Goal: Task Accomplishment & Management: Manage account settings

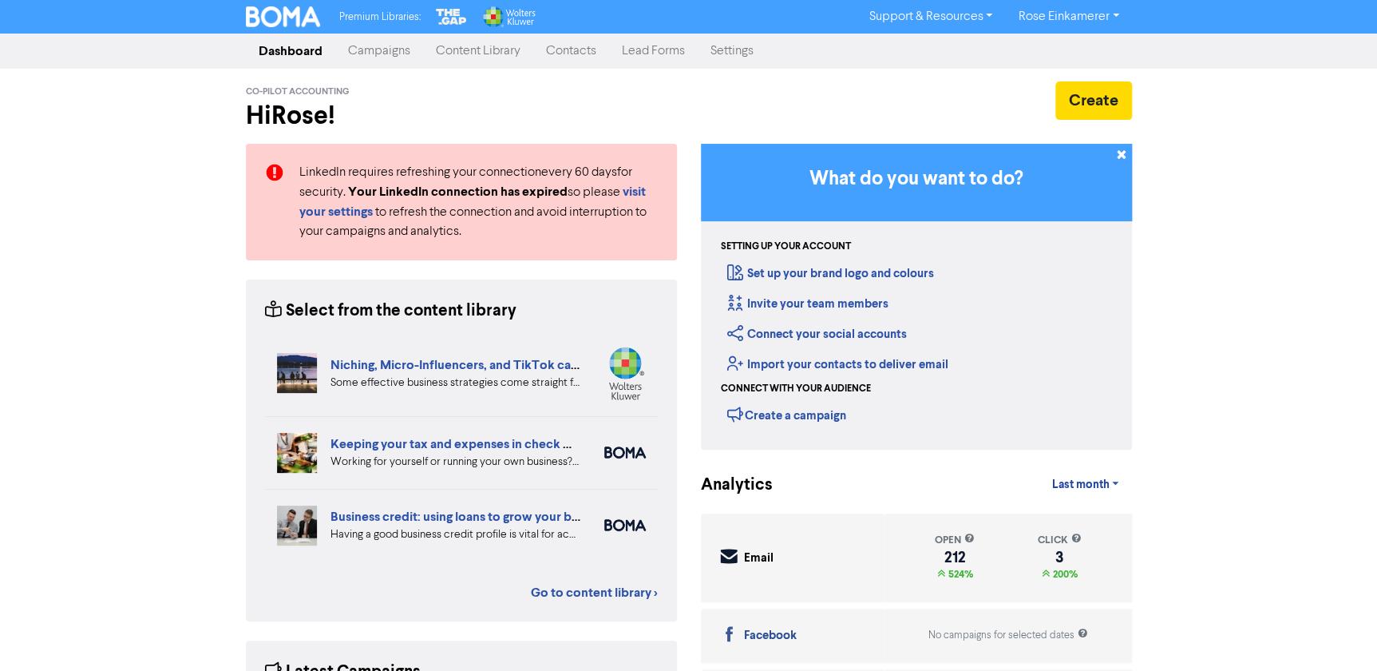
click at [385, 58] on link "Campaigns" at bounding box center [379, 51] width 88 height 32
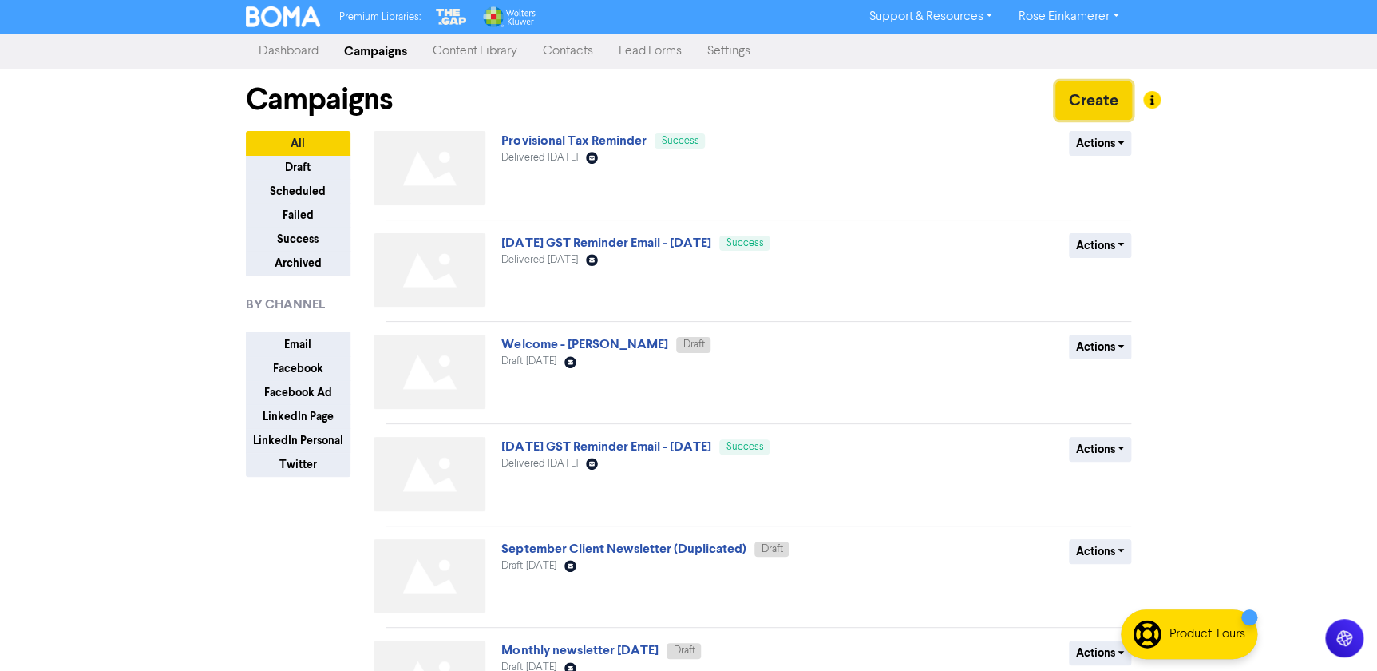
click at [1093, 103] on button "Create" at bounding box center [1094, 100] width 77 height 38
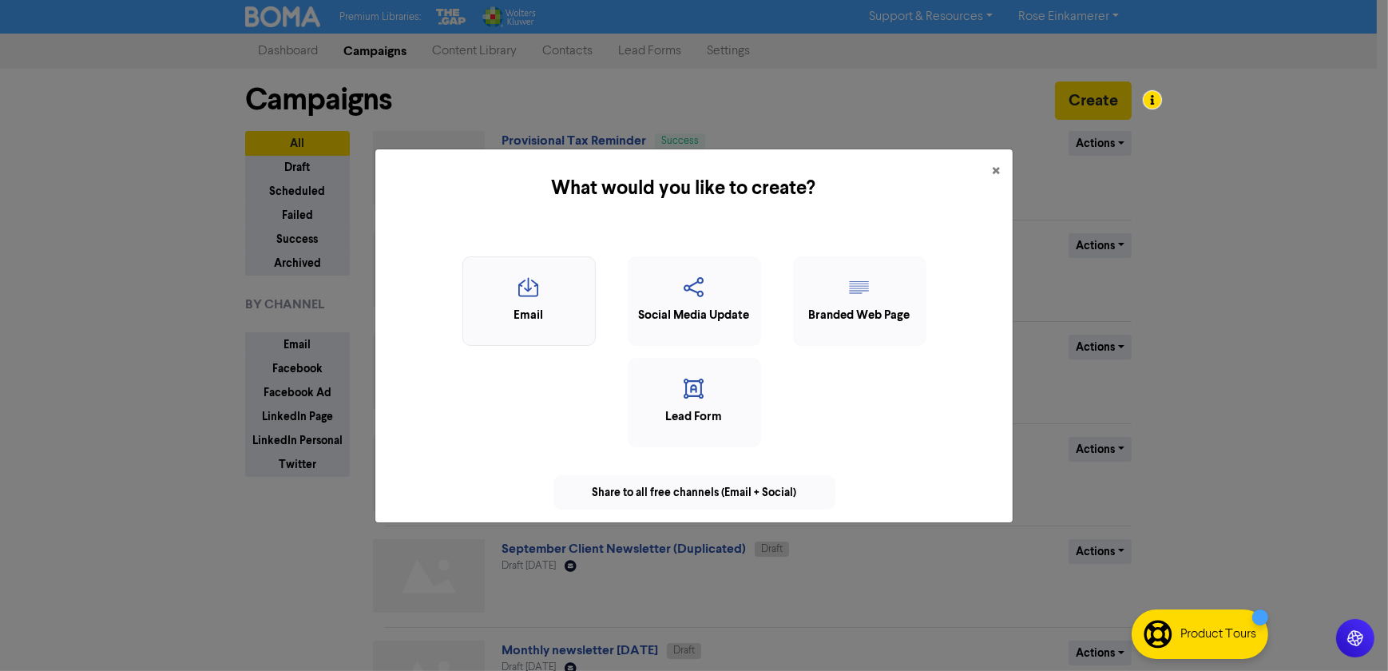
click at [547, 309] on div "Email" at bounding box center [529, 316] width 116 height 18
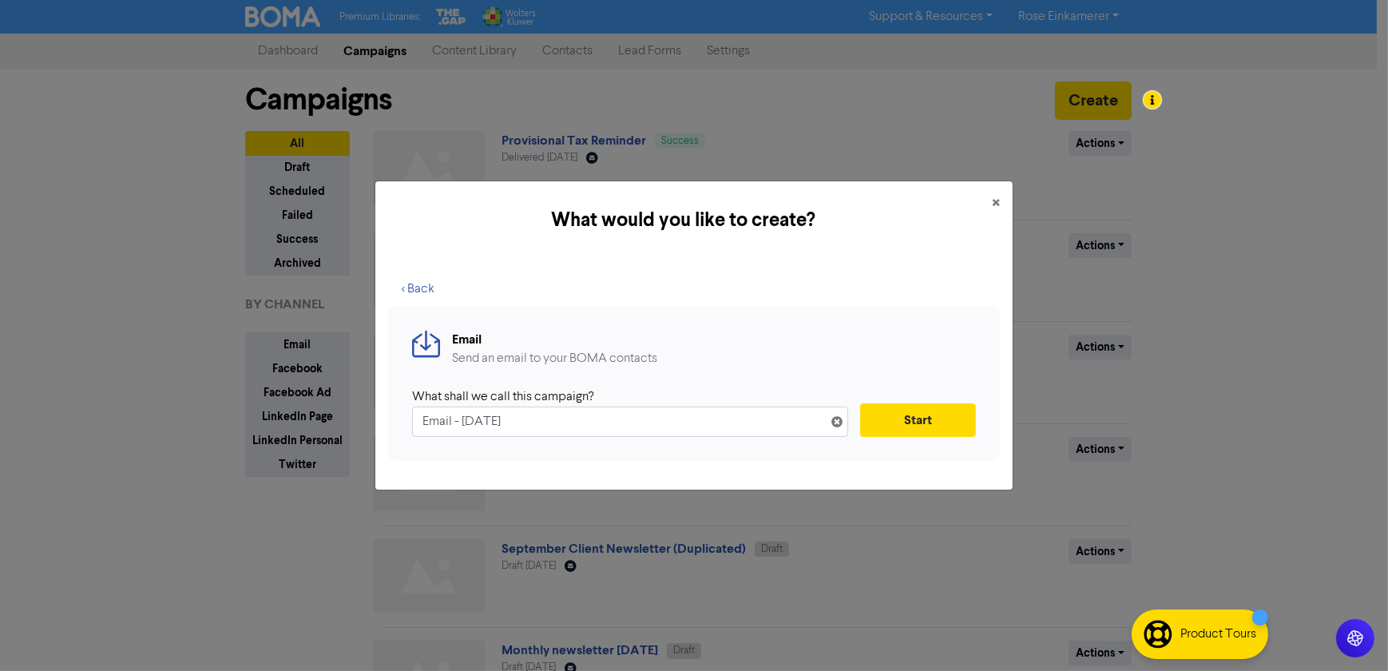
drag, startPoint x: 565, startPoint y: 422, endPoint x: 423, endPoint y: 415, distance: 142.3
click at [423, 415] on input "Email - 14th Aug. 2025" at bounding box center [630, 421] width 436 height 30
click at [510, 423] on input "Email - 14th Aug. 2025" at bounding box center [630, 421] width 436 height 30
drag, startPoint x: 452, startPoint y: 417, endPoint x: 420, endPoint y: 415, distance: 32.0
click at [414, 417] on input "Email - 14th Aug. 2025" at bounding box center [630, 421] width 436 height 30
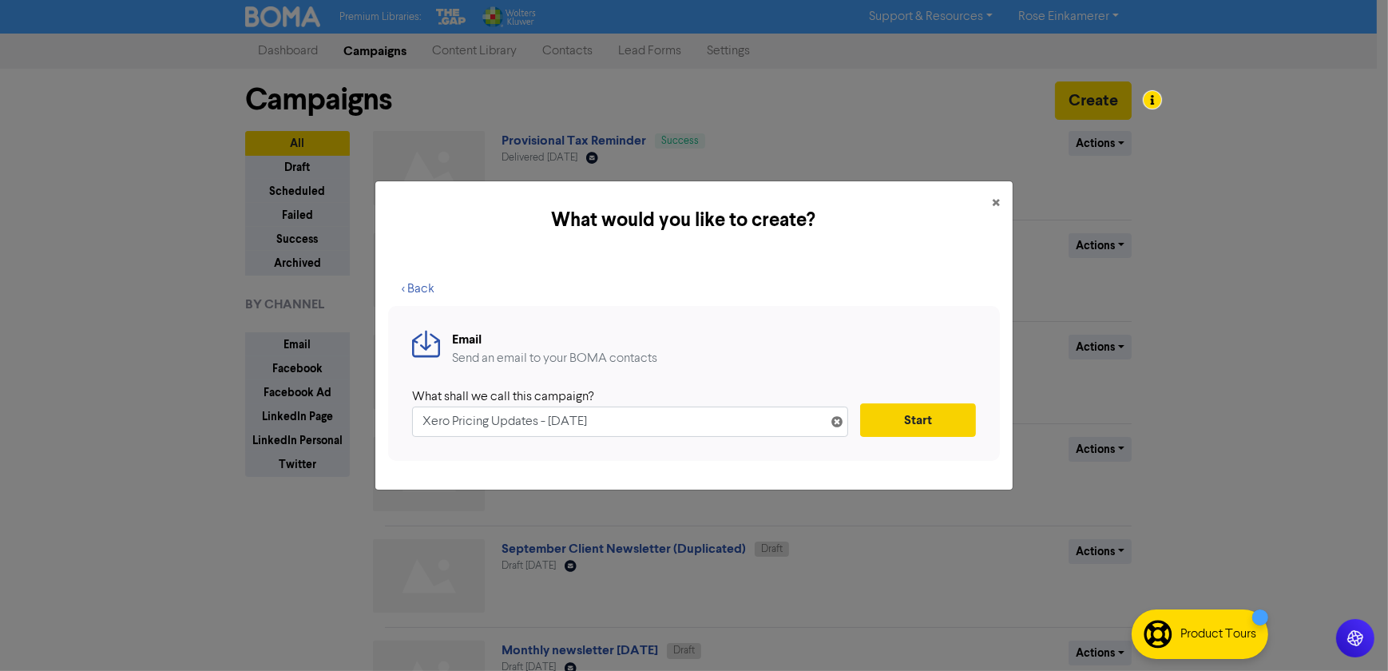
type input "Xero Pricing Updates - [DATE]"
click at [934, 414] on button "Start" at bounding box center [918, 420] width 116 height 34
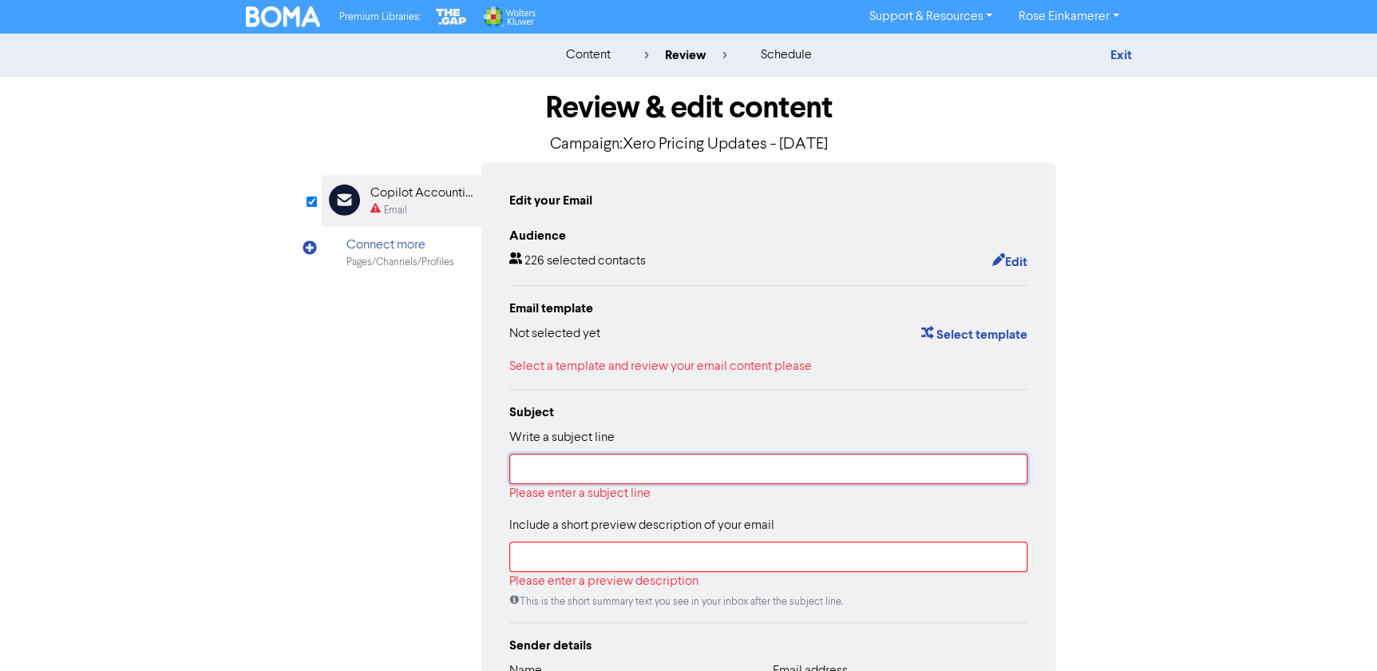
click at [699, 471] on input "text" at bounding box center [768, 469] width 519 height 30
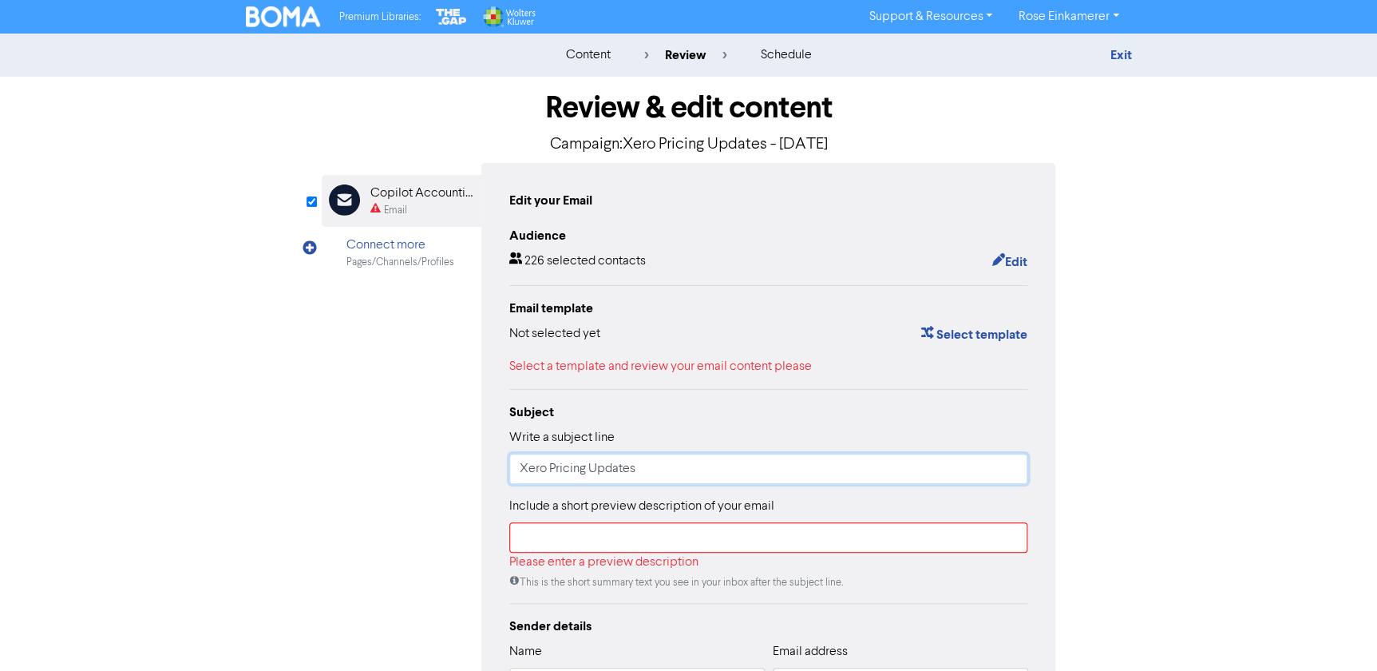
type input "Xero Pricing Updates"
click at [584, 530] on input "text" at bounding box center [768, 537] width 519 height 30
paste input "Updated migration approach to move NZ customers to new subscription plans"
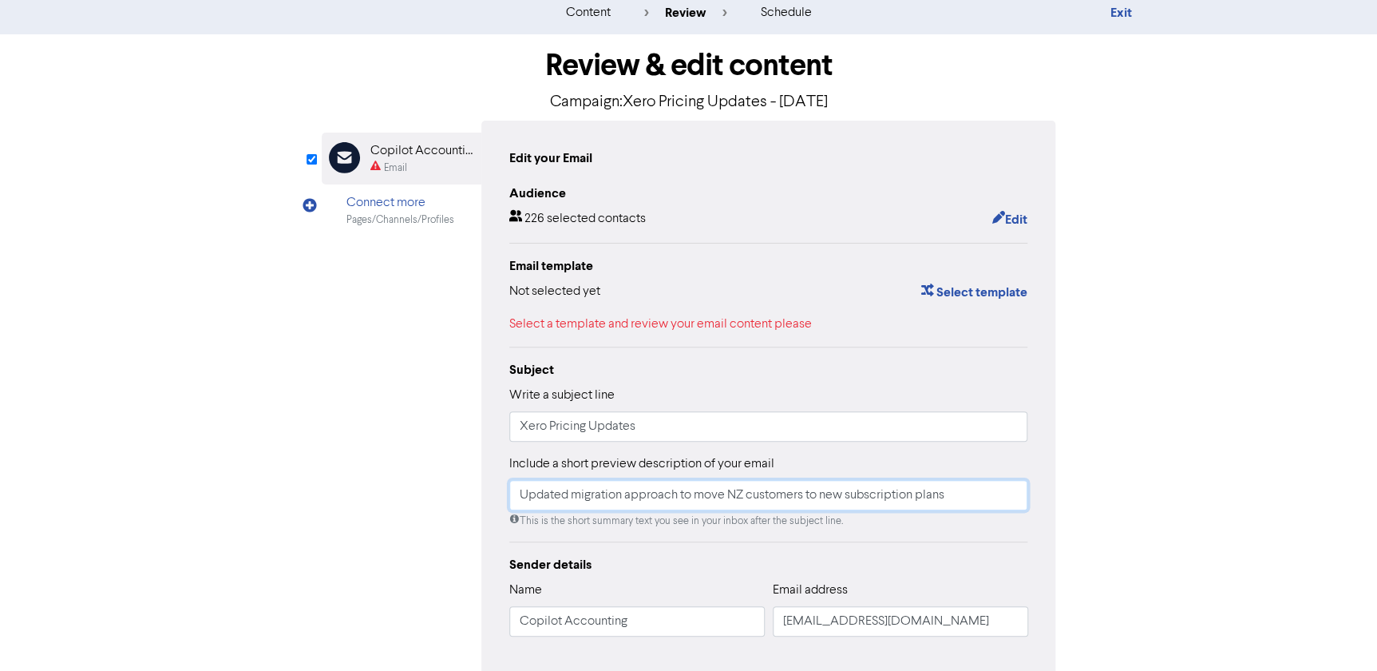
scroll to position [133, 0]
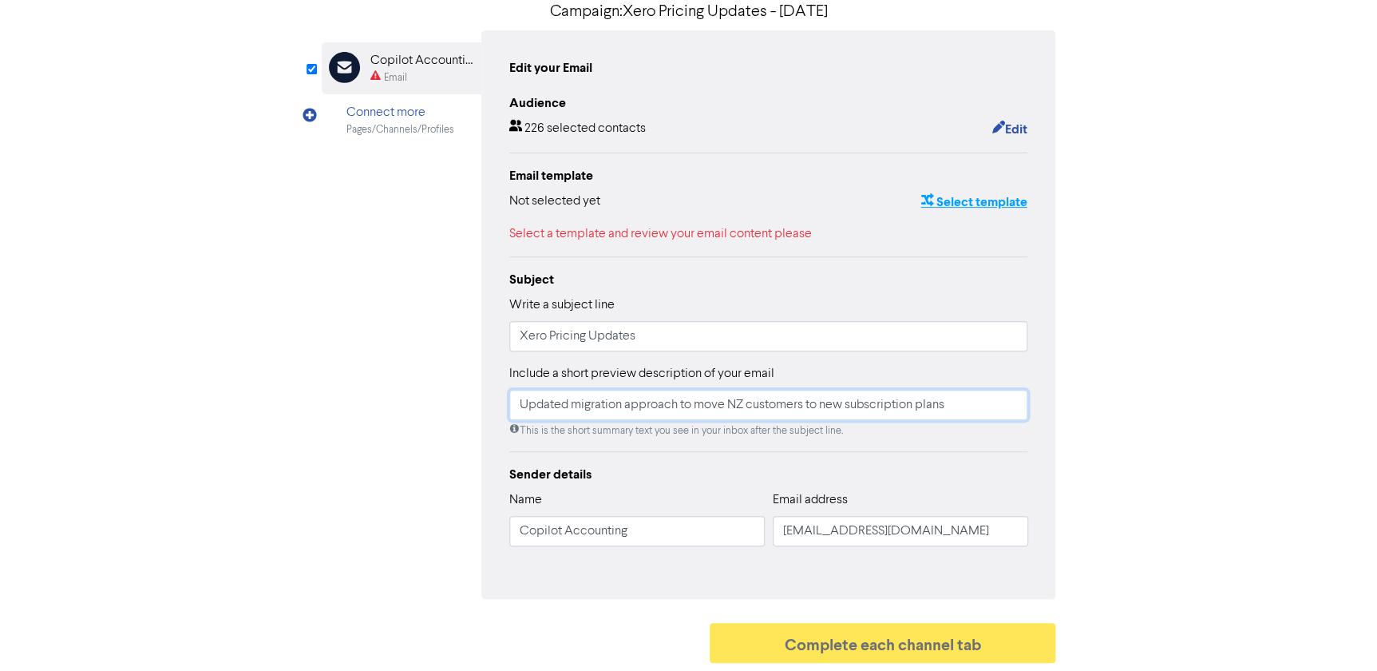
type input "Updated migration approach to move NZ customers to new subscription plans"
click at [957, 200] on button "Select template" at bounding box center [974, 202] width 108 height 21
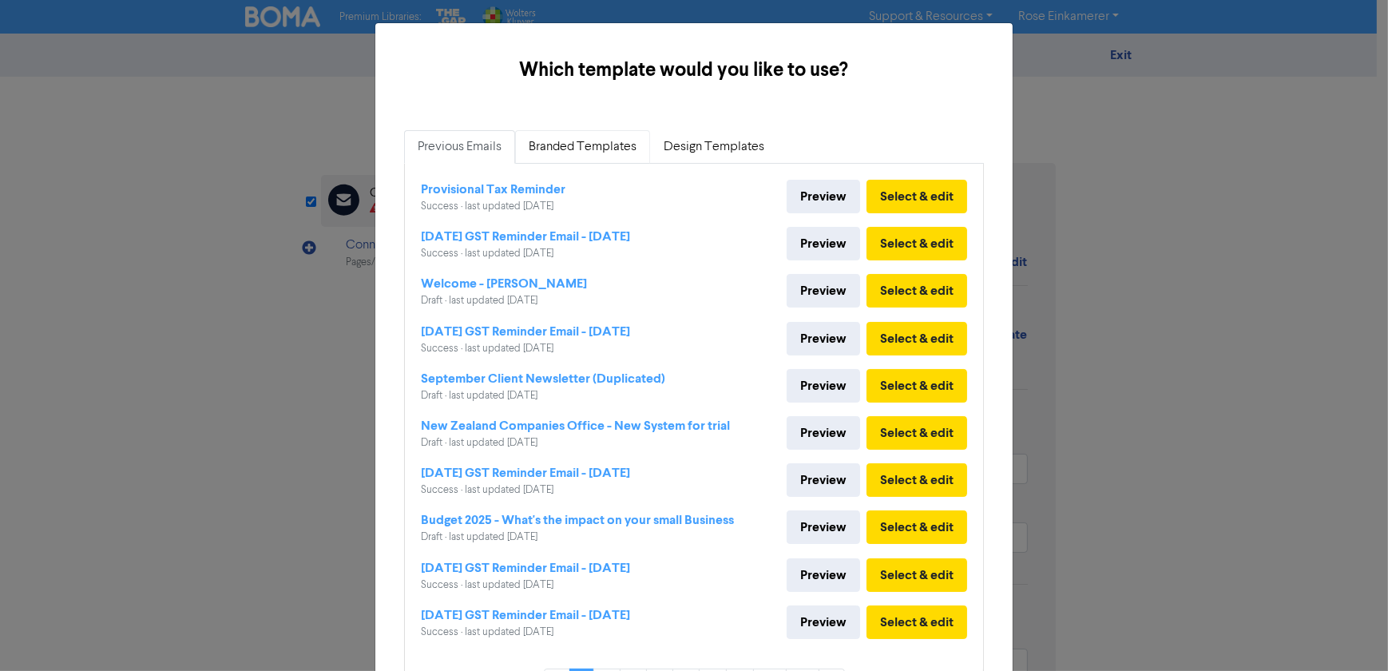
click at [583, 145] on link "Branded Templates" at bounding box center [582, 147] width 135 height 34
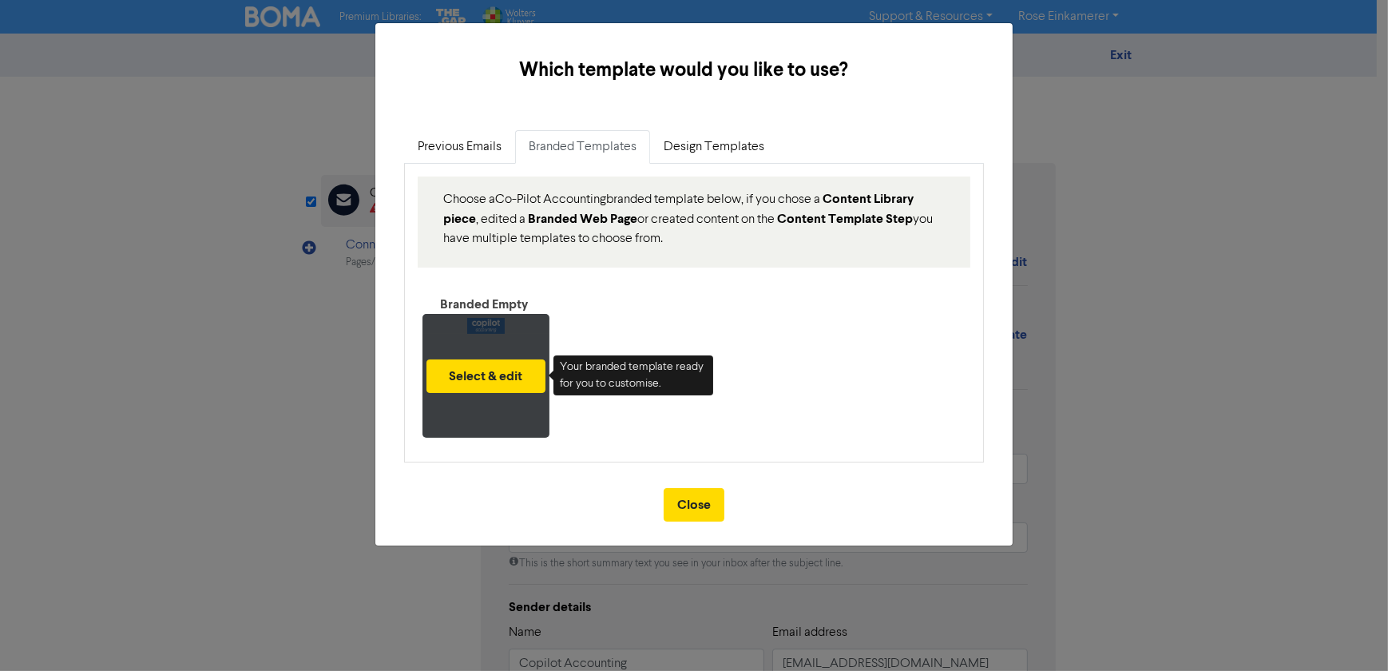
click at [505, 394] on div "Select & edit" at bounding box center [485, 376] width 127 height 124
click at [503, 377] on button "Select & edit" at bounding box center [485, 376] width 119 height 34
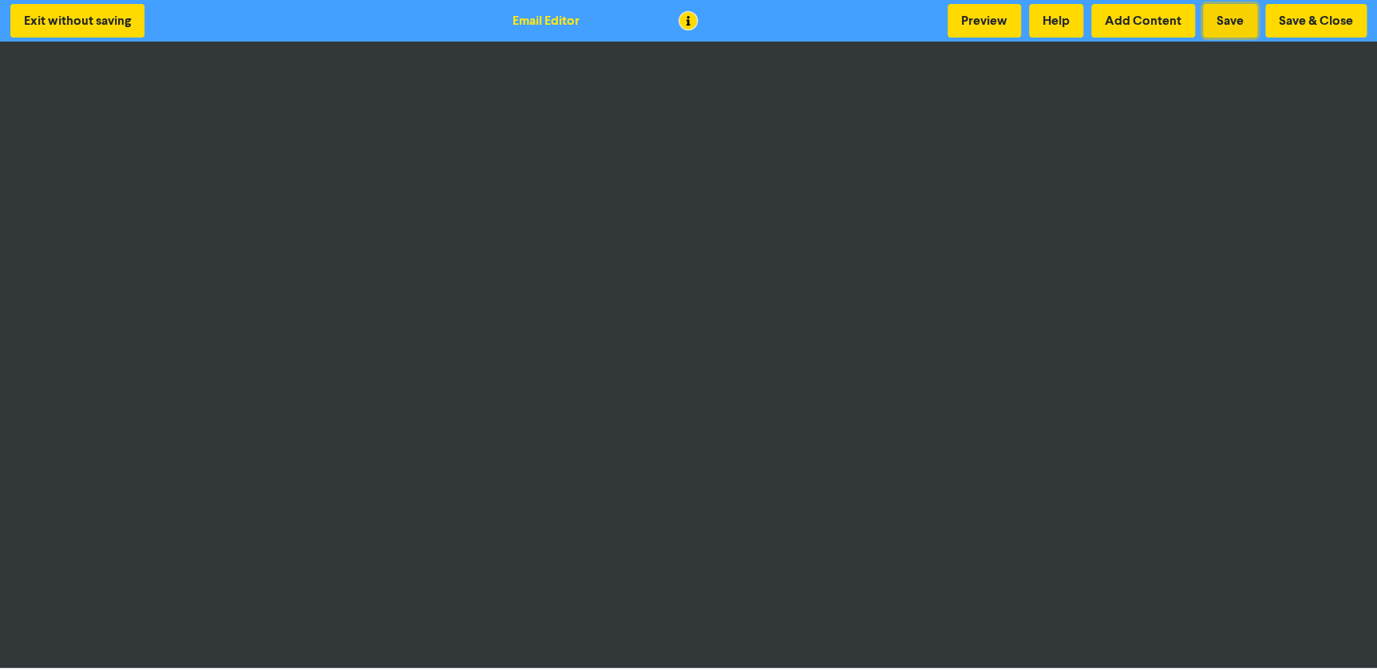
click at [1242, 17] on button "Save" at bounding box center [1230, 21] width 54 height 34
click at [1155, 25] on button "Add Content" at bounding box center [1144, 21] width 104 height 34
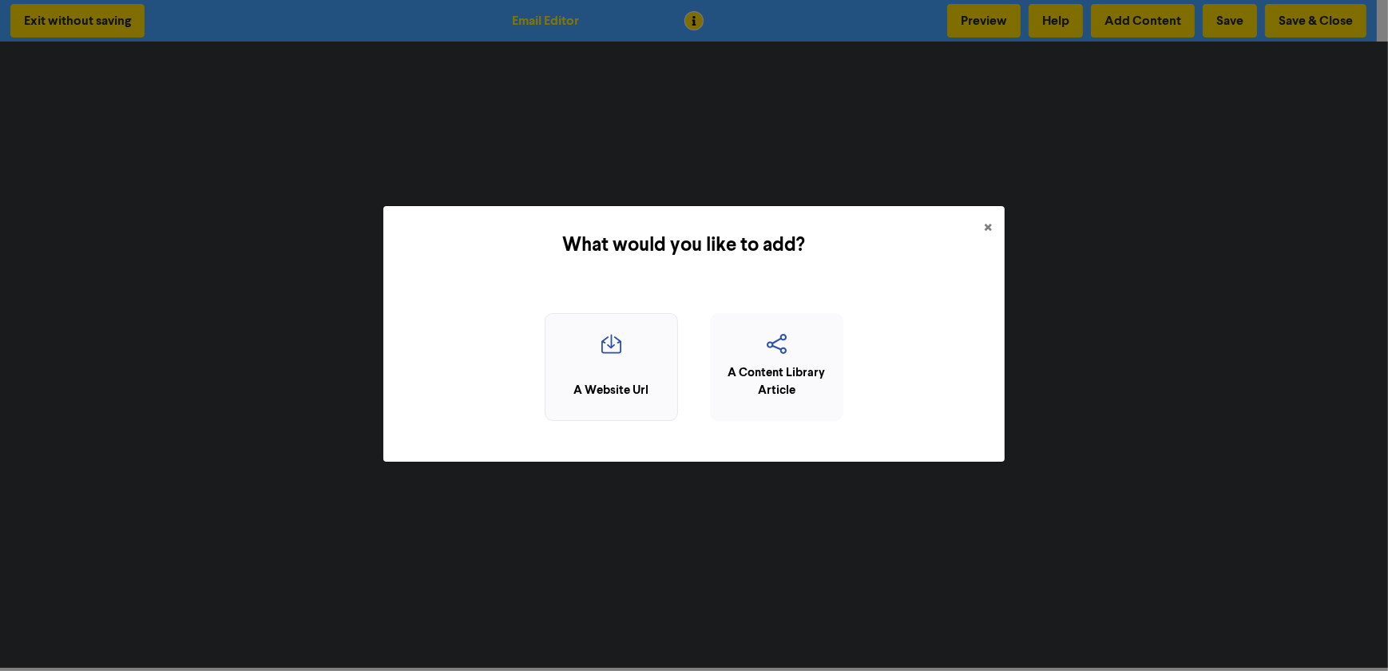
click at [631, 385] on div "A Website Url" at bounding box center [611, 391] width 116 height 18
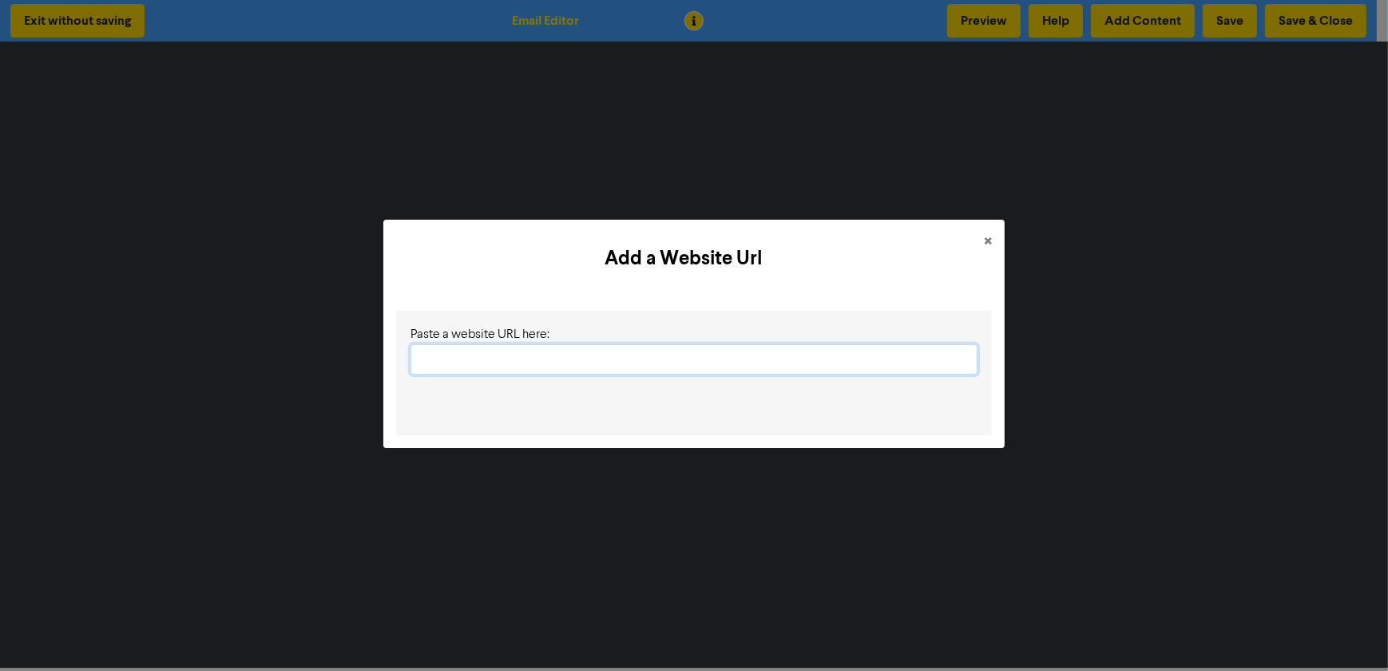
click at [487, 360] on input "text" at bounding box center [693, 359] width 567 height 30
paste input "https://www.xero.com/nz/pricing-plans/update/"
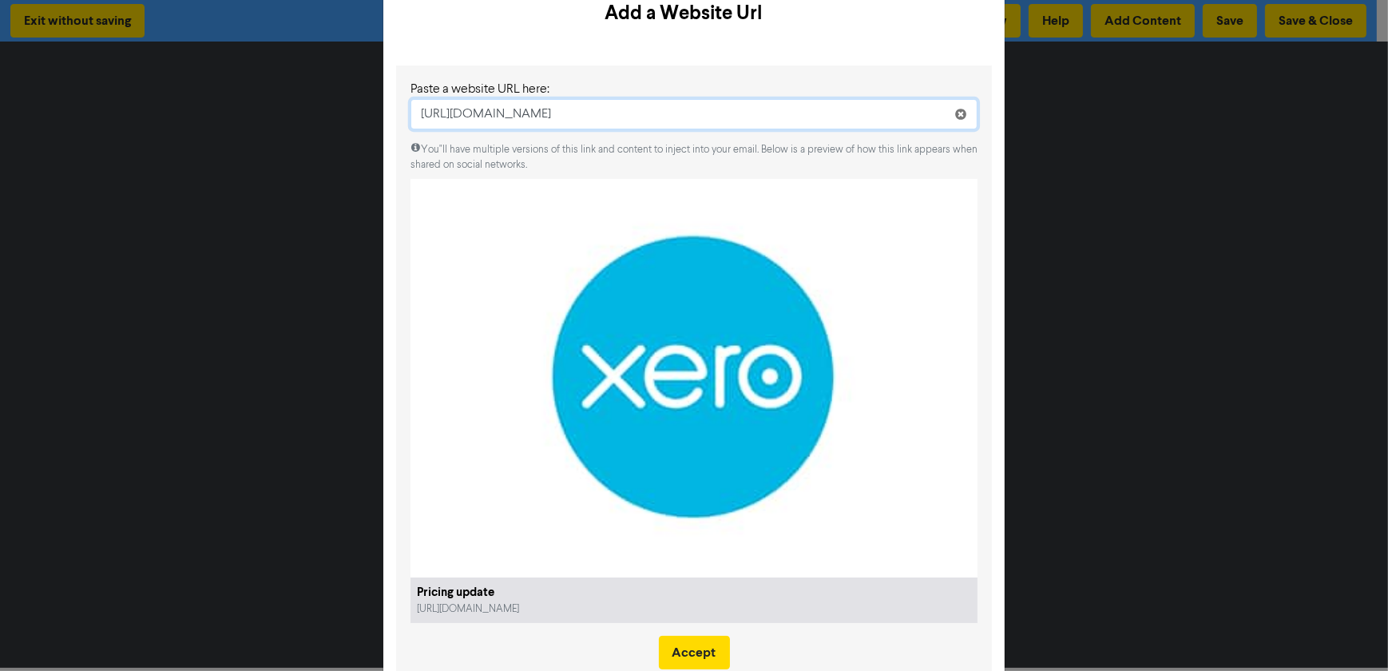
scroll to position [97, 0]
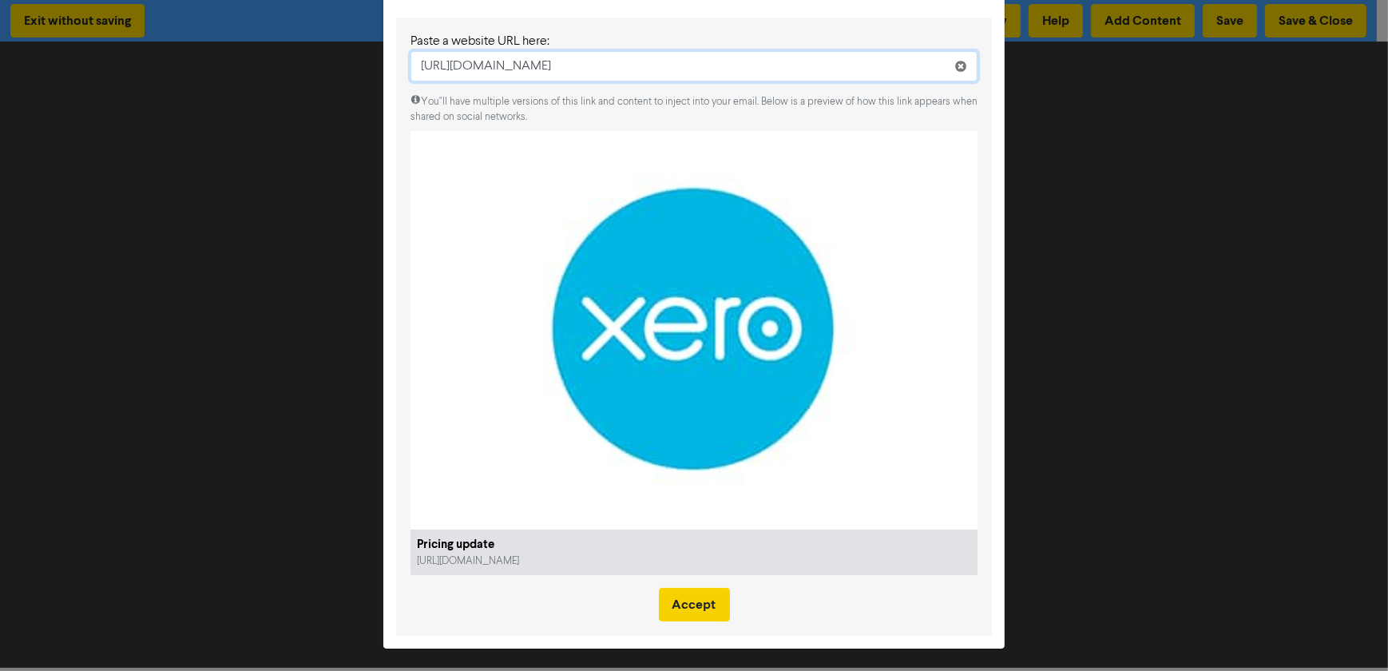
type input "https://www.xero.com/nz/pricing-plans/update/"
click at [700, 605] on button "Accept" at bounding box center [694, 605] width 71 height 34
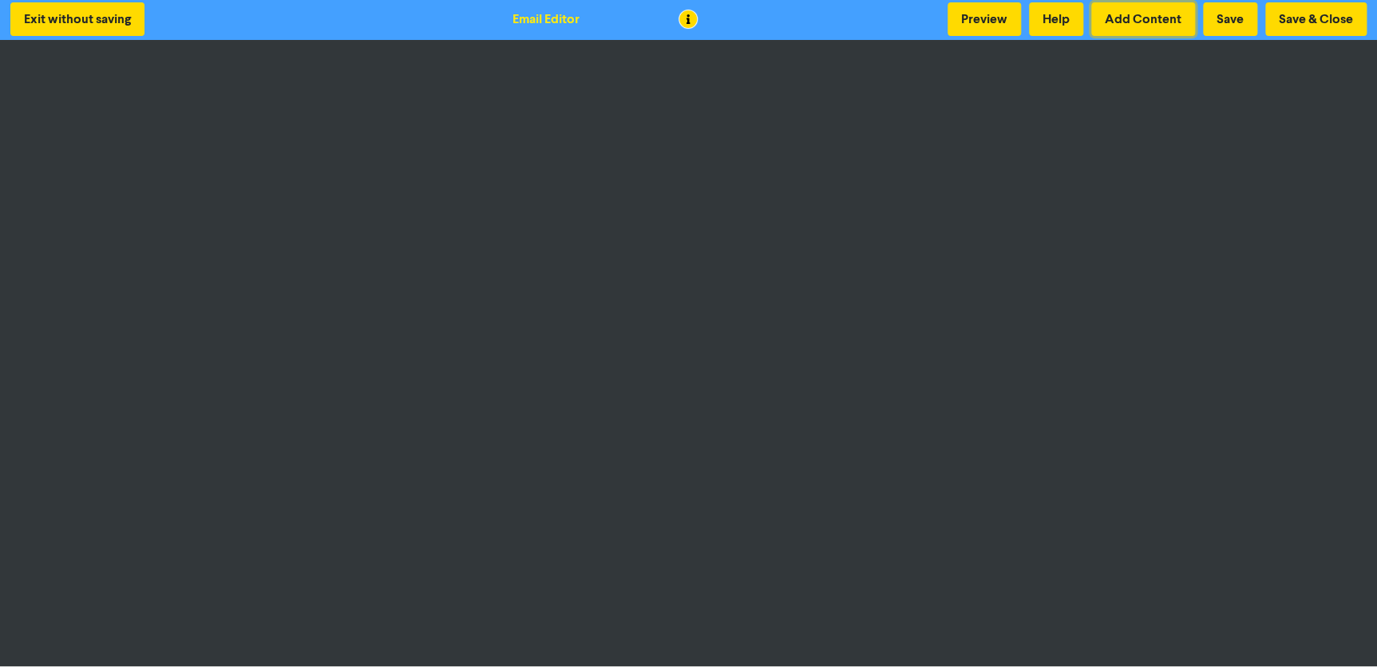
scroll to position [0, 0]
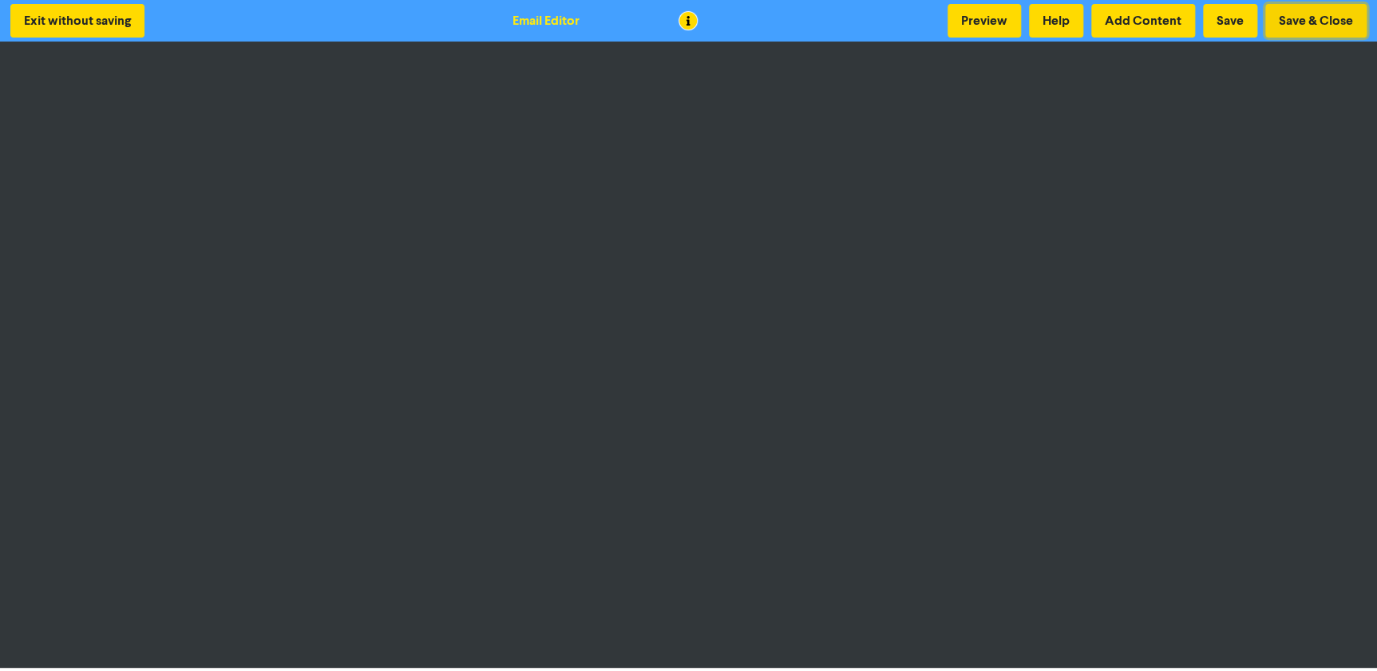
click at [1283, 21] on button "Save & Close" at bounding box center [1316, 21] width 101 height 34
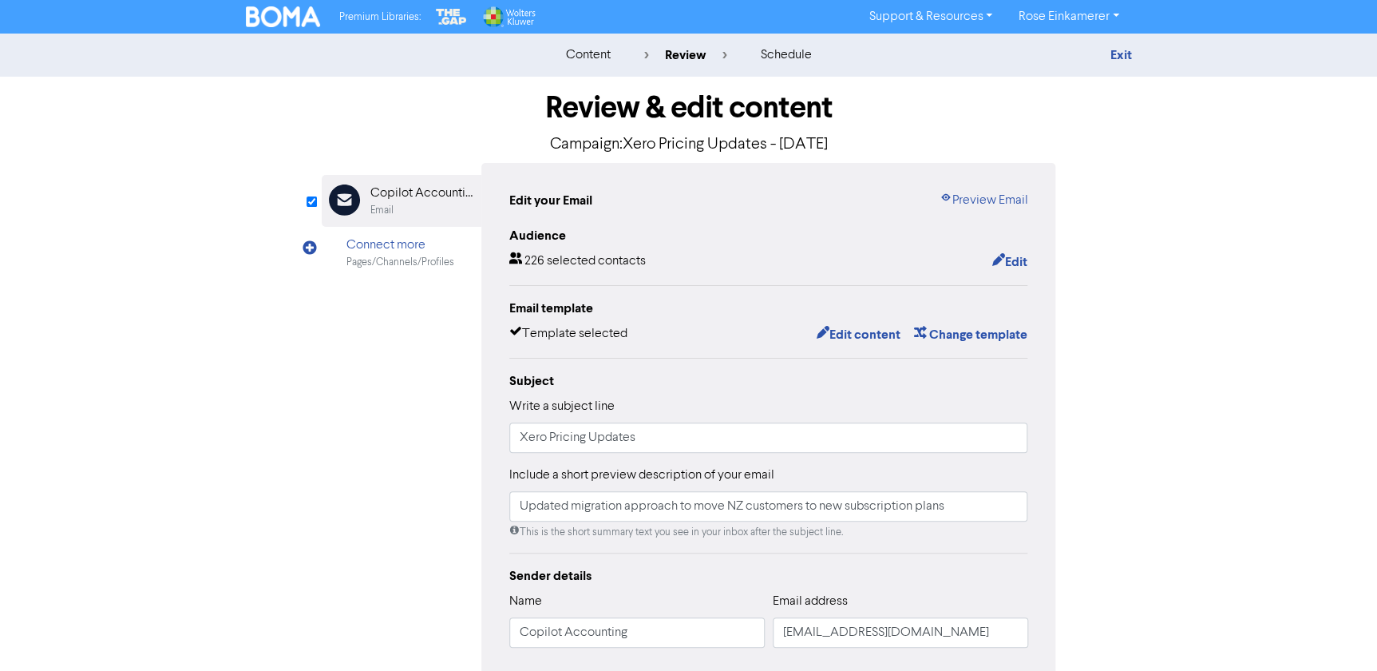
click at [272, 14] on img at bounding box center [283, 16] width 75 height 21
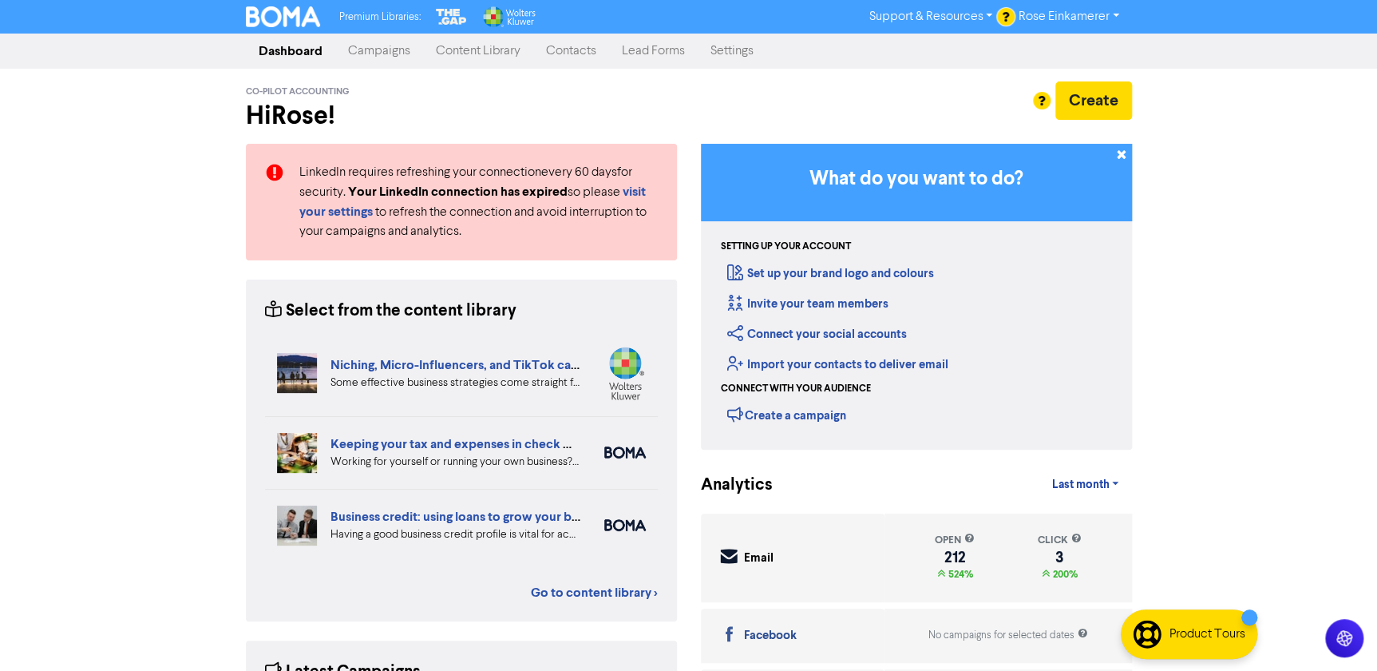
click at [392, 47] on link "Campaigns" at bounding box center [379, 51] width 88 height 32
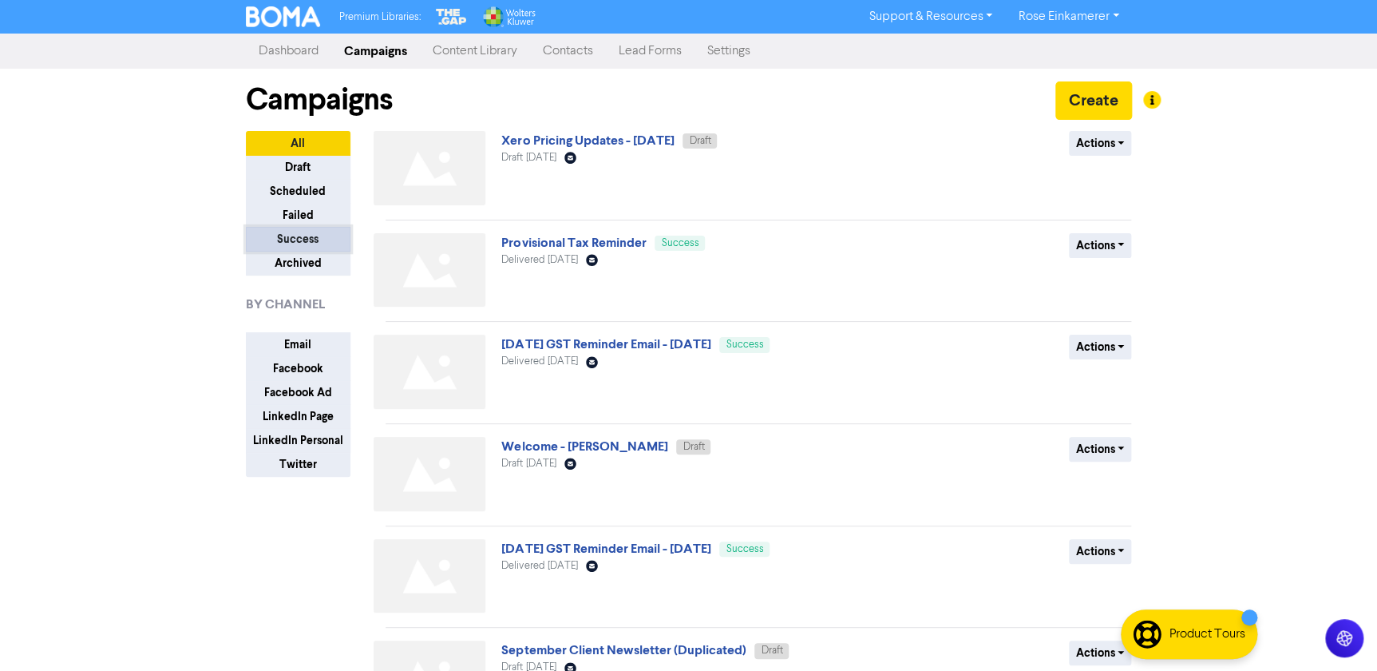
click at [295, 244] on button "Success" at bounding box center [298, 239] width 105 height 25
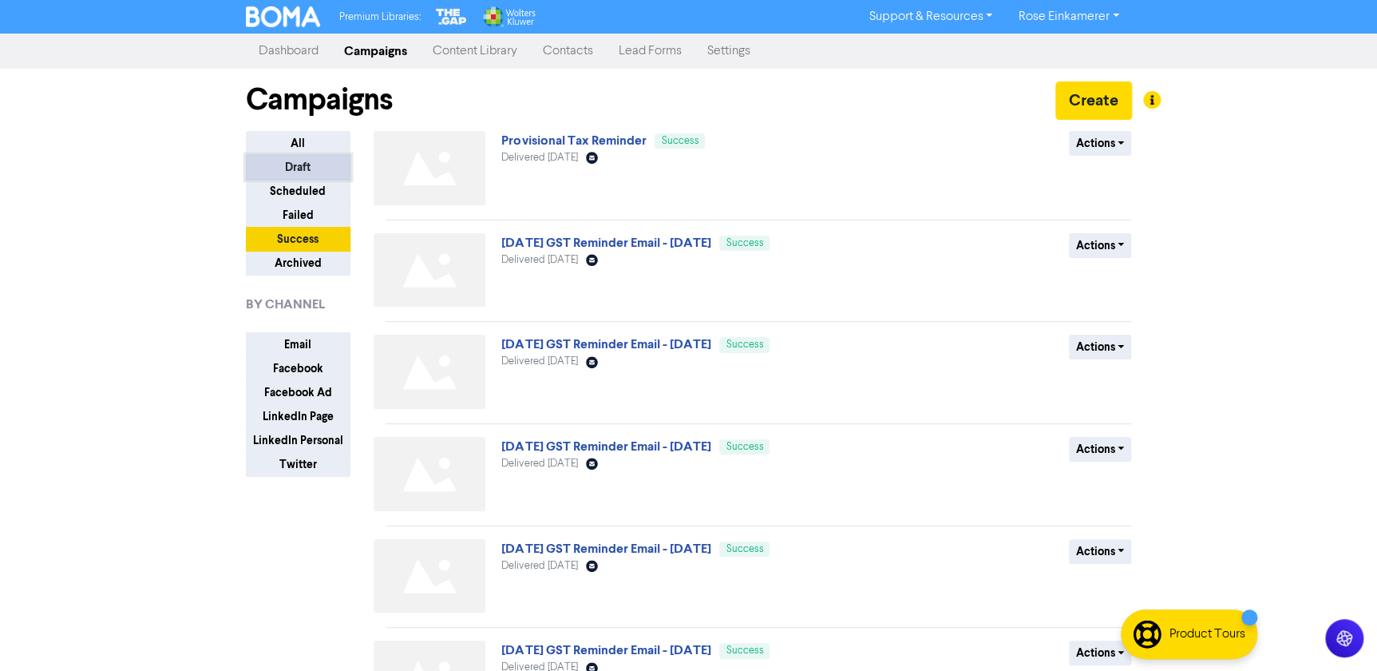
click at [303, 166] on button "Draft" at bounding box center [298, 167] width 105 height 25
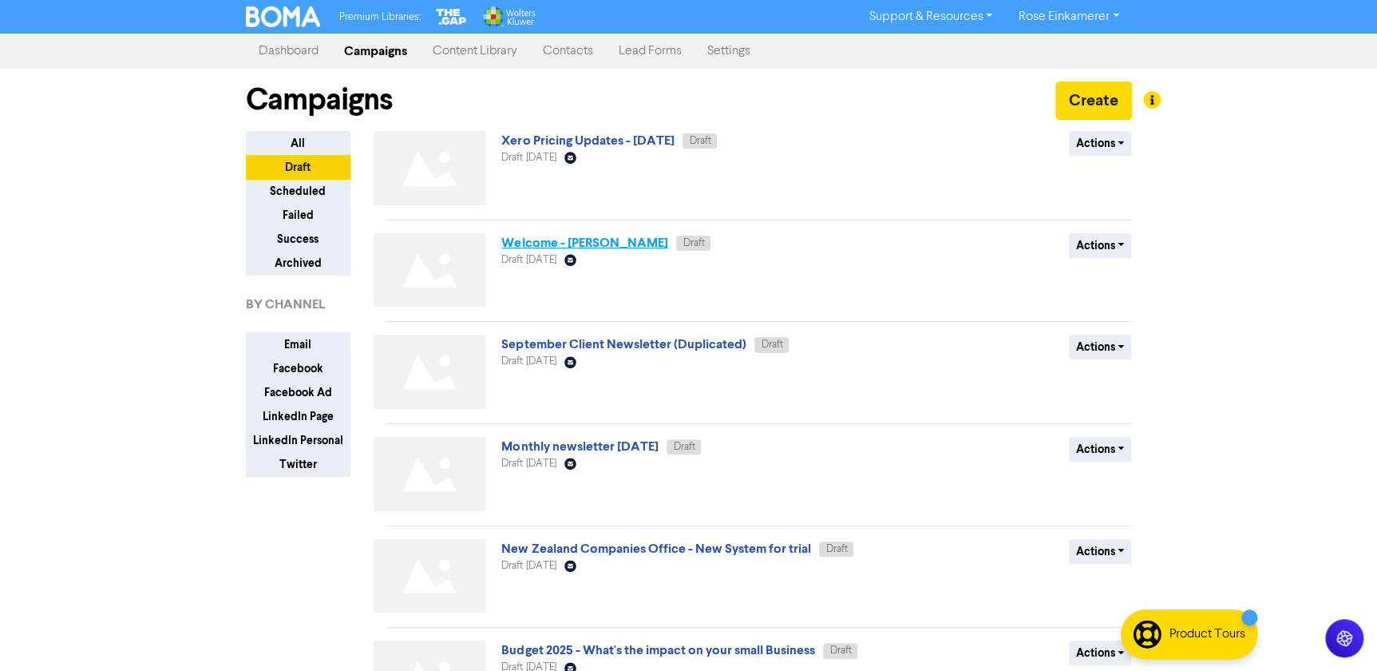
click at [581, 241] on link "Welcome - [PERSON_NAME]" at bounding box center [584, 243] width 166 height 16
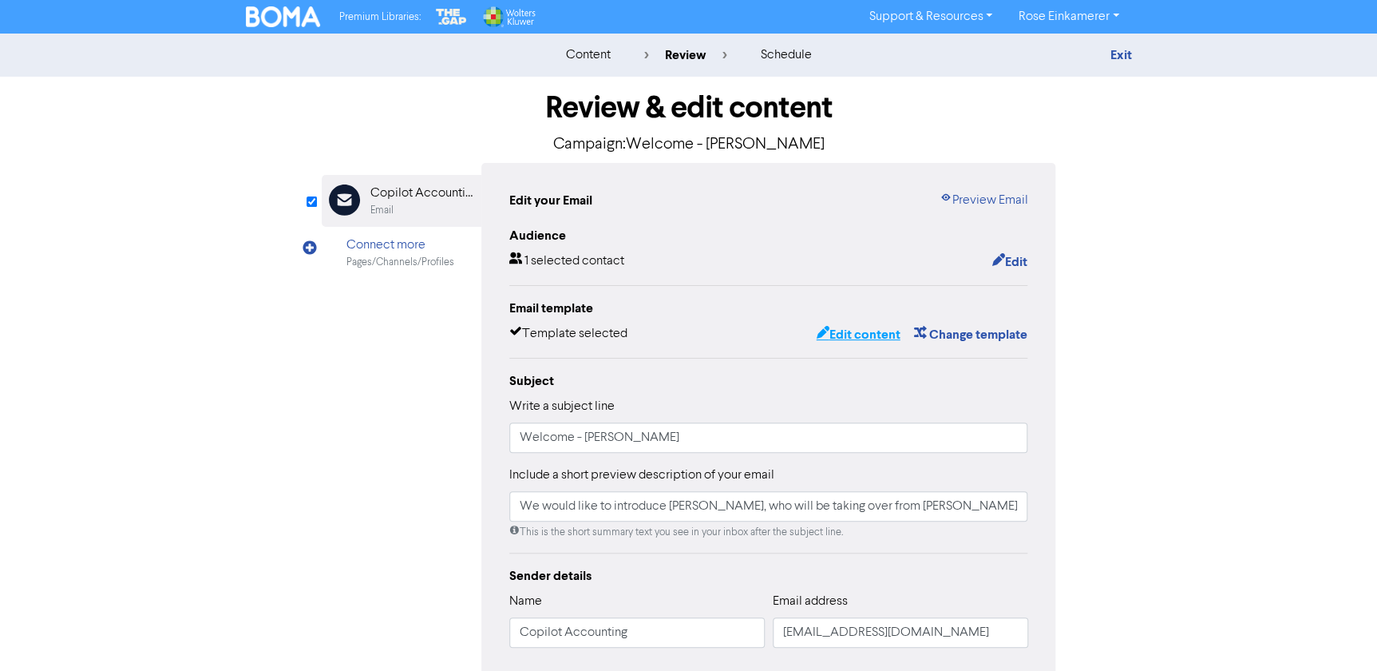
click at [846, 327] on button "Edit content" at bounding box center [857, 334] width 85 height 21
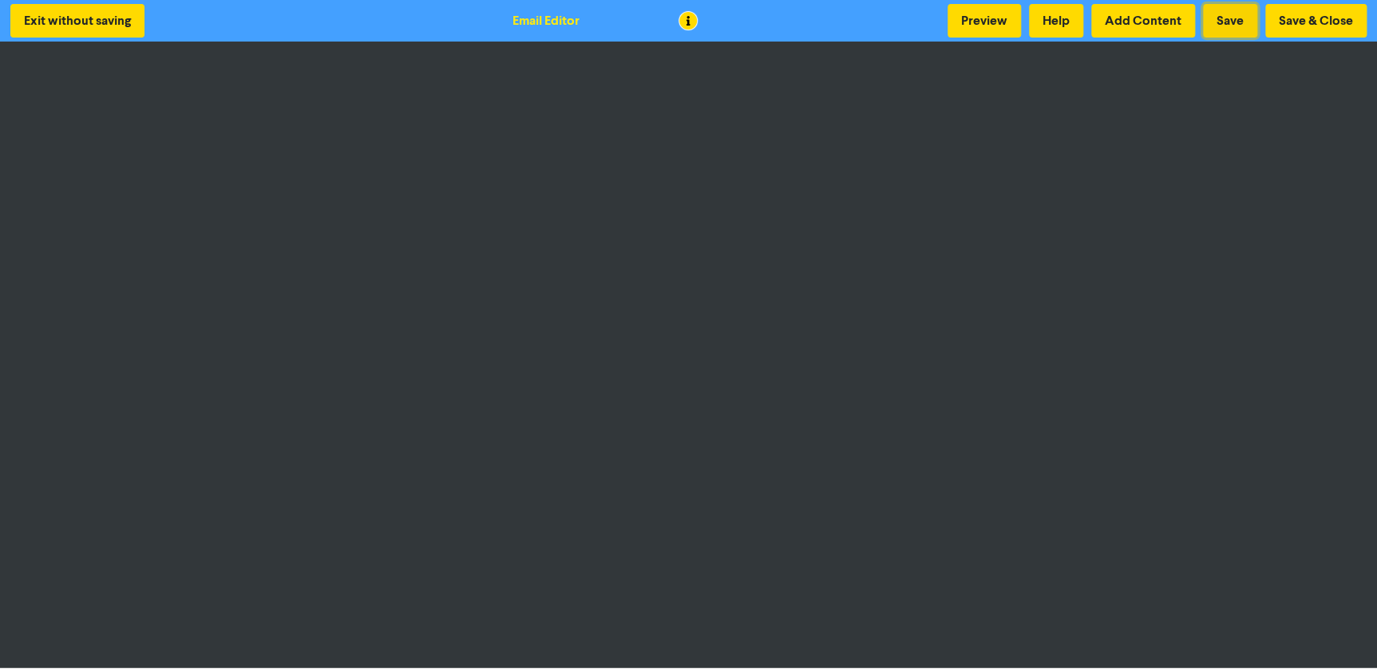
click at [1246, 16] on button "Save" at bounding box center [1230, 21] width 54 height 34
click at [1290, 26] on button "Save & Close" at bounding box center [1316, 21] width 101 height 34
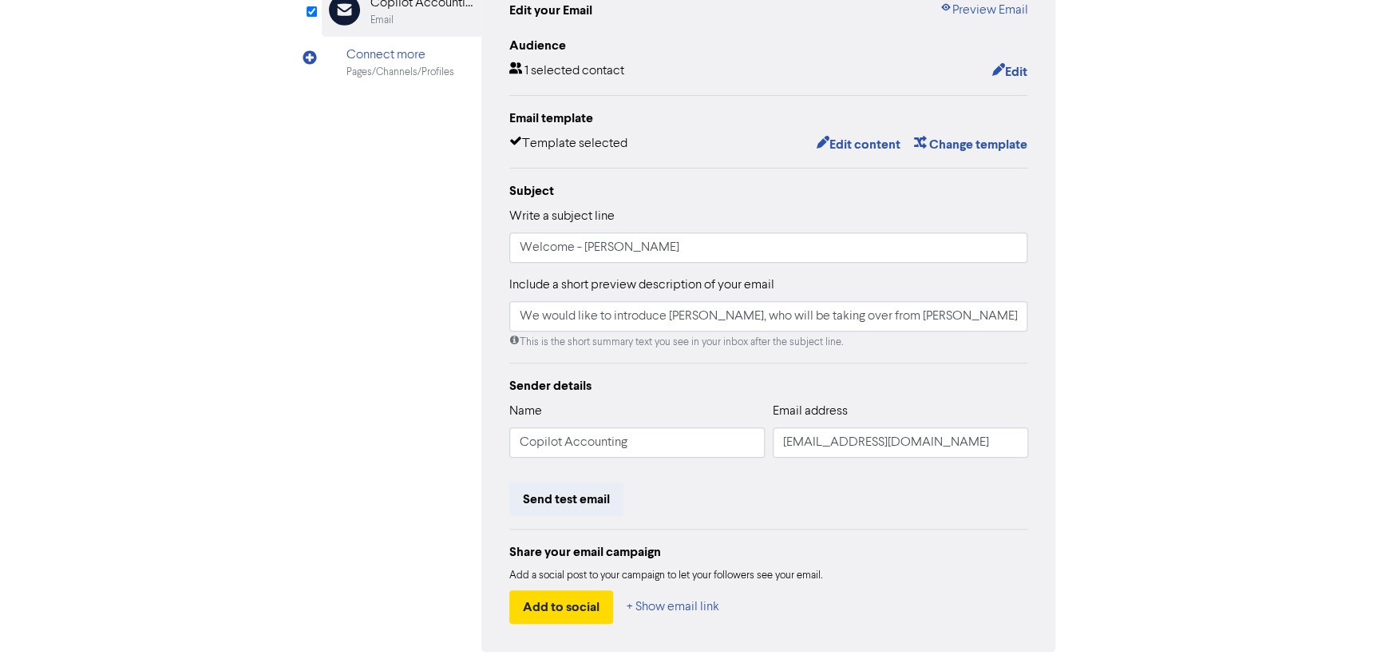
scroll to position [241, 0]
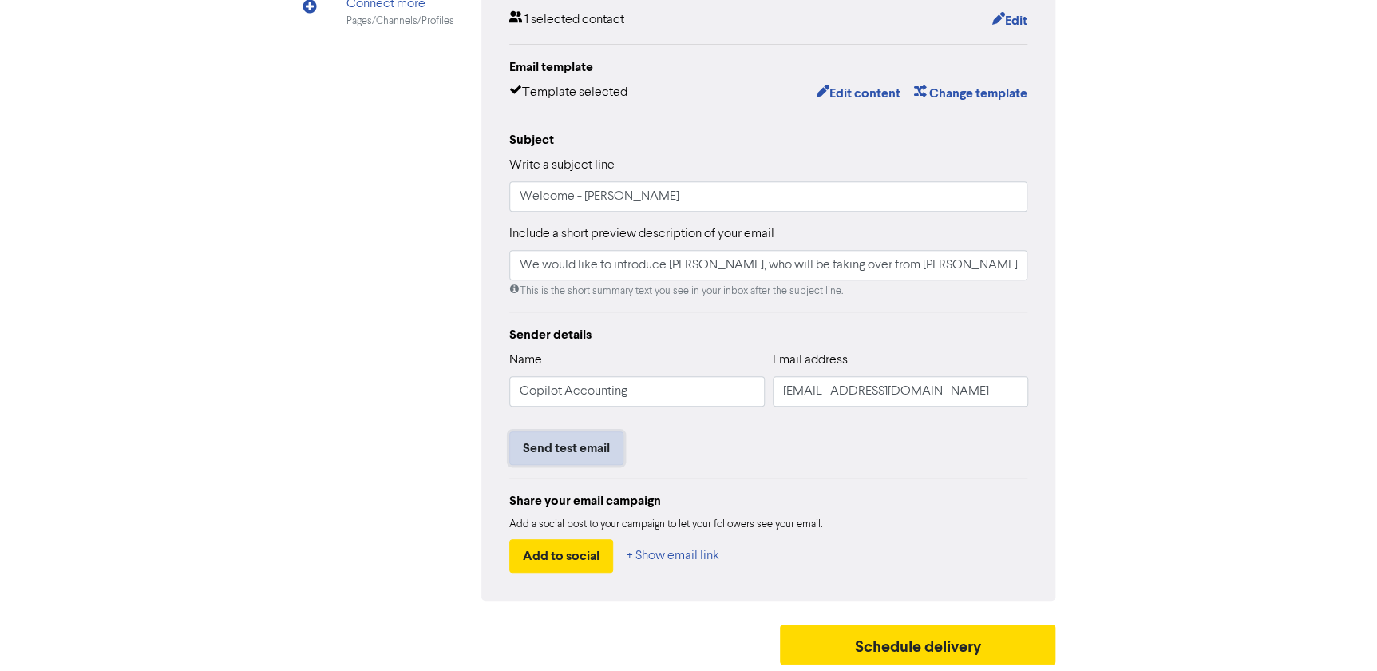
click at [599, 450] on button "Send test email" at bounding box center [566, 448] width 114 height 34
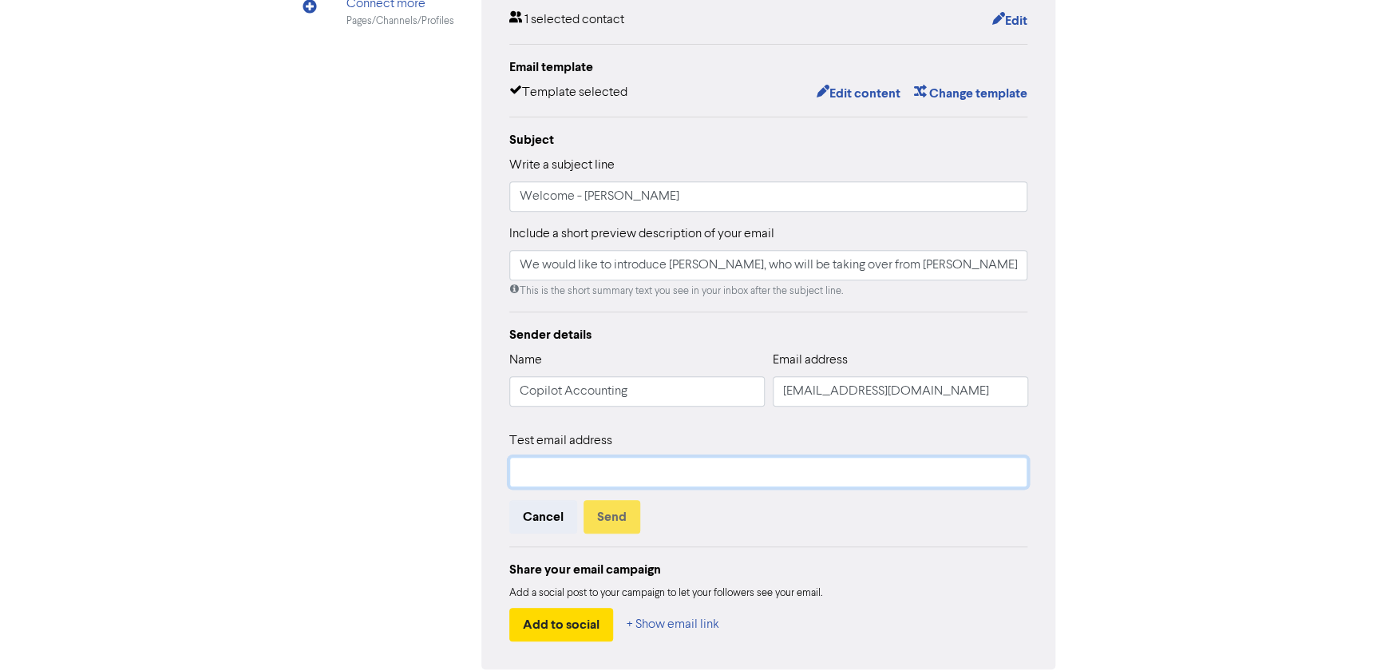
click at [597, 471] on input "text" at bounding box center [768, 472] width 519 height 30
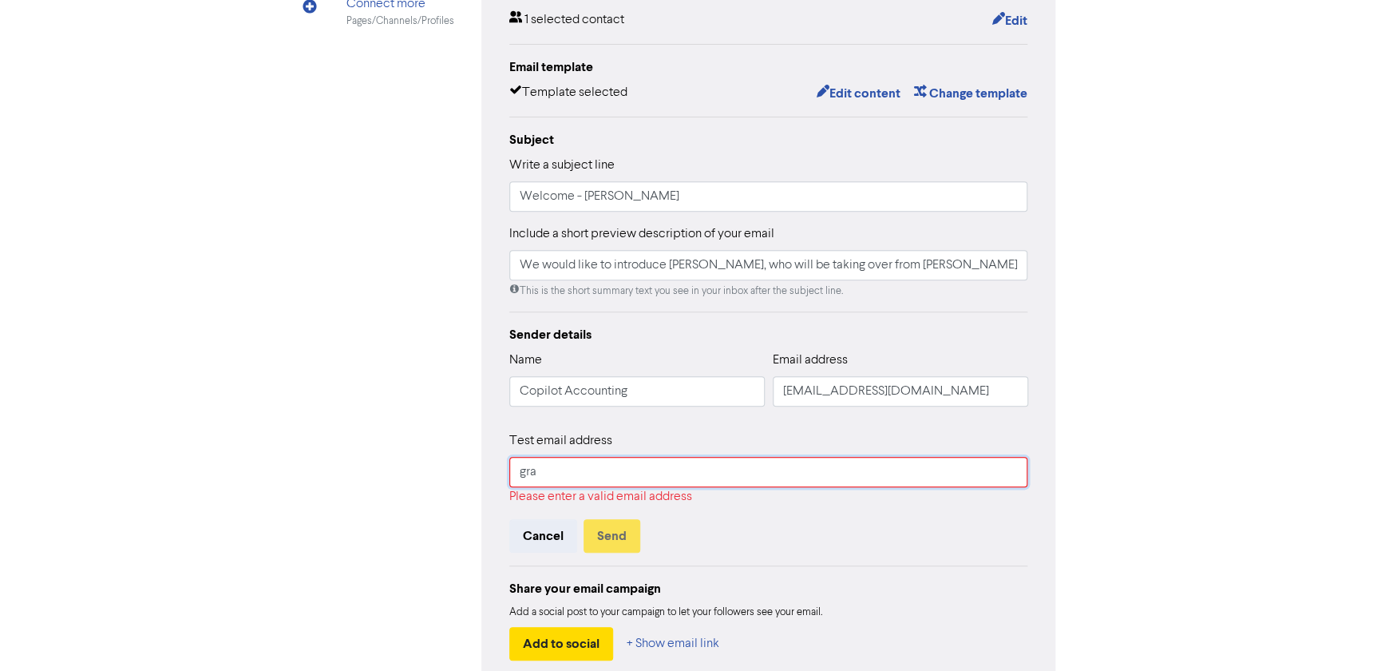
type input "[EMAIL_ADDRESS][DOMAIN_NAME]"
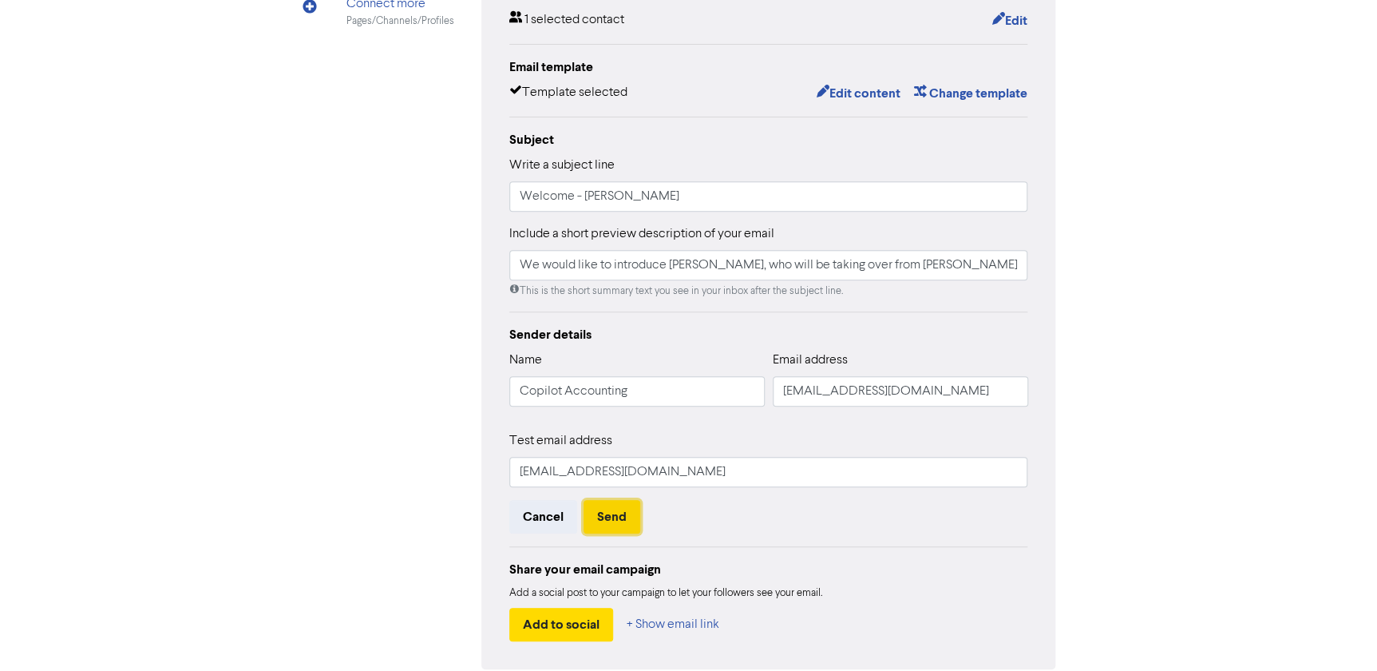
click at [612, 525] on button "Send" at bounding box center [612, 517] width 57 height 34
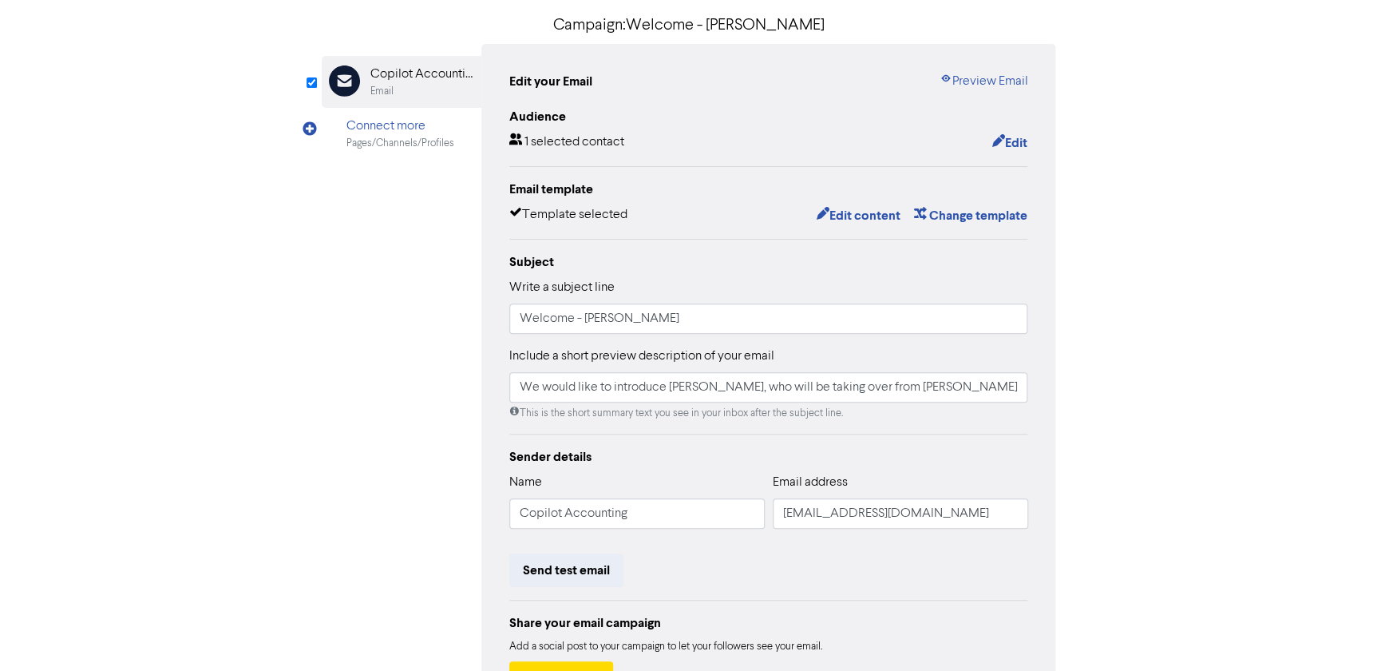
scroll to position [0, 0]
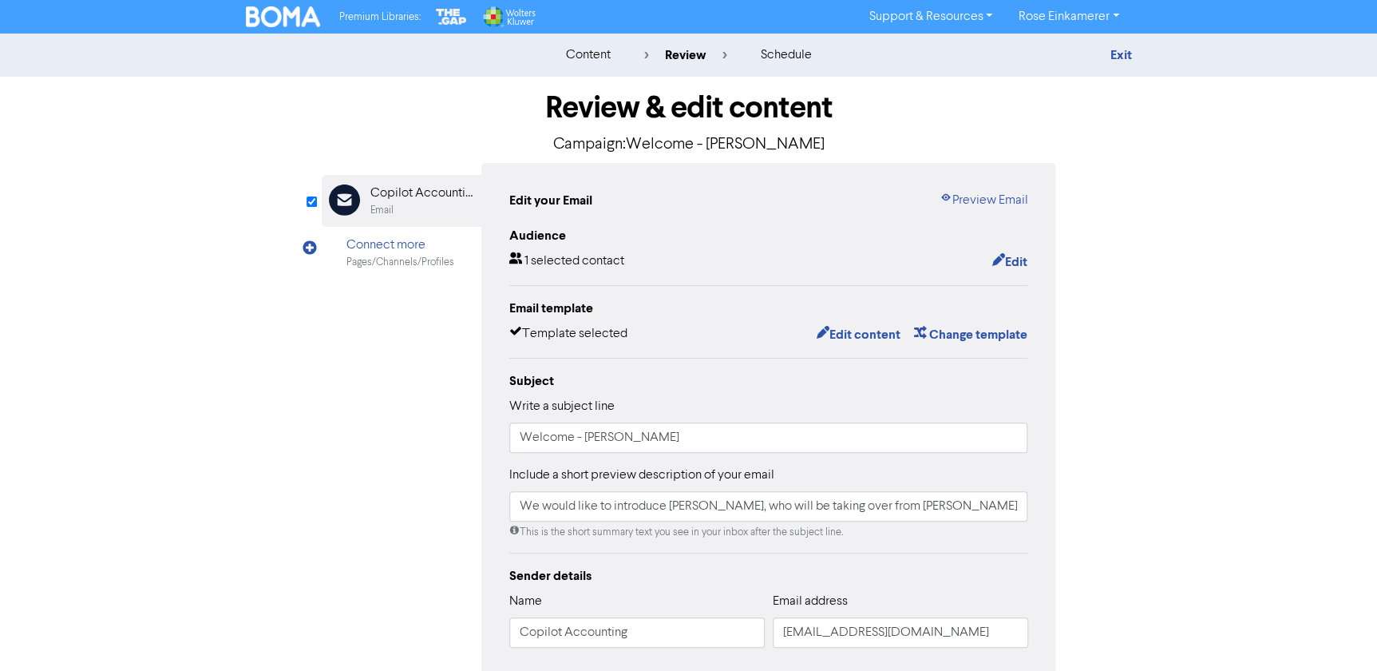
click at [295, 18] on img at bounding box center [283, 16] width 75 height 21
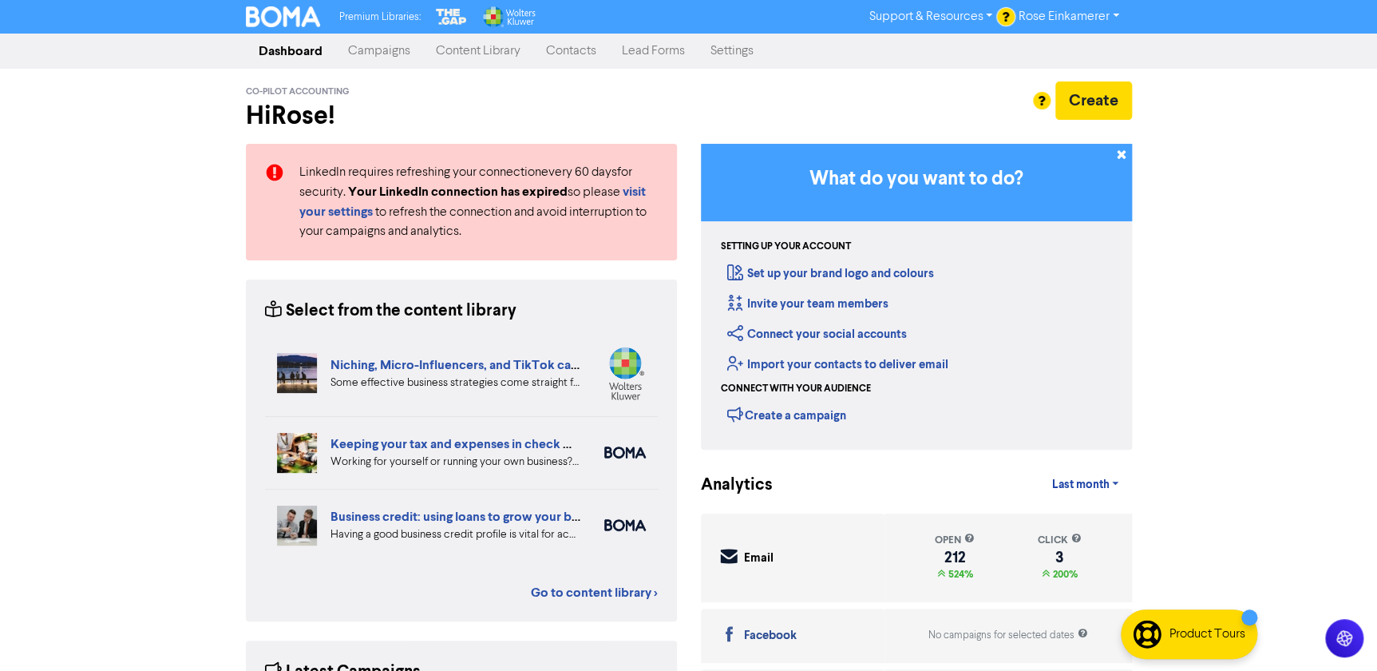
click at [386, 59] on link "Campaigns" at bounding box center [379, 51] width 88 height 32
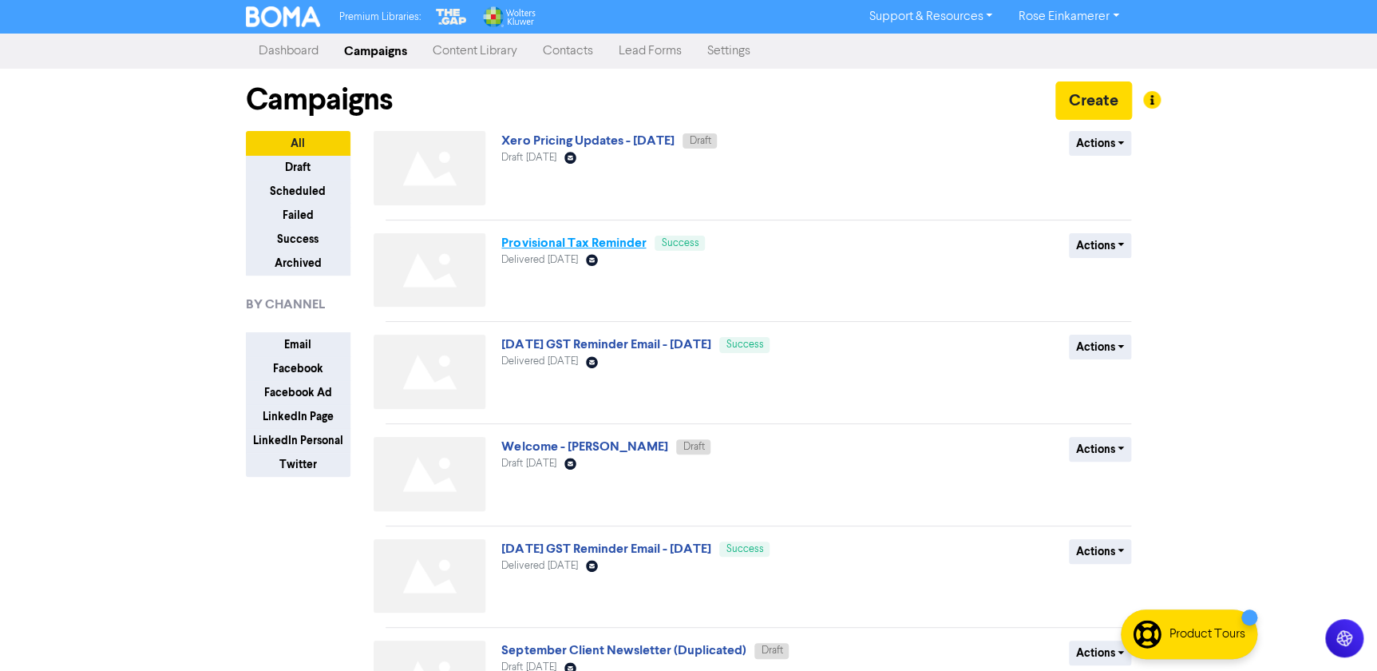
click at [586, 247] on link "Provisional Tax Reminder" at bounding box center [573, 243] width 145 height 16
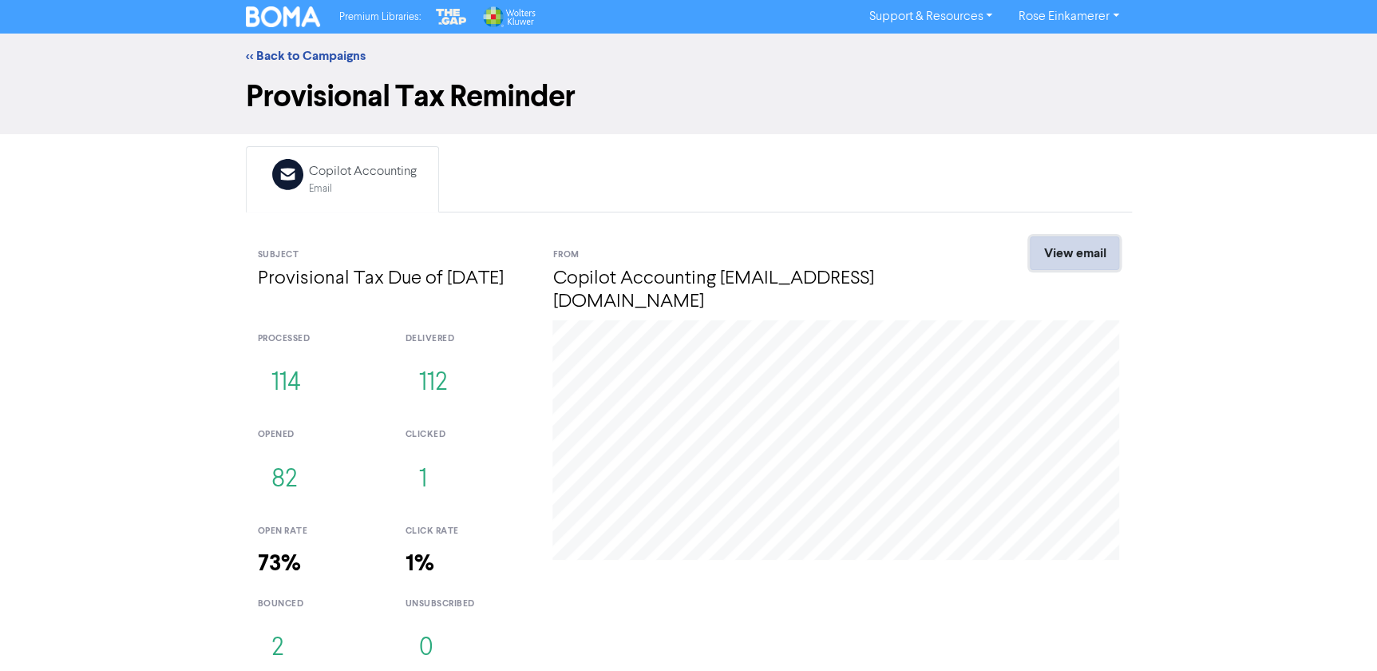
click at [1076, 252] on link "View email" at bounding box center [1074, 253] width 89 height 34
